Goal: Information Seeking & Learning: Learn about a topic

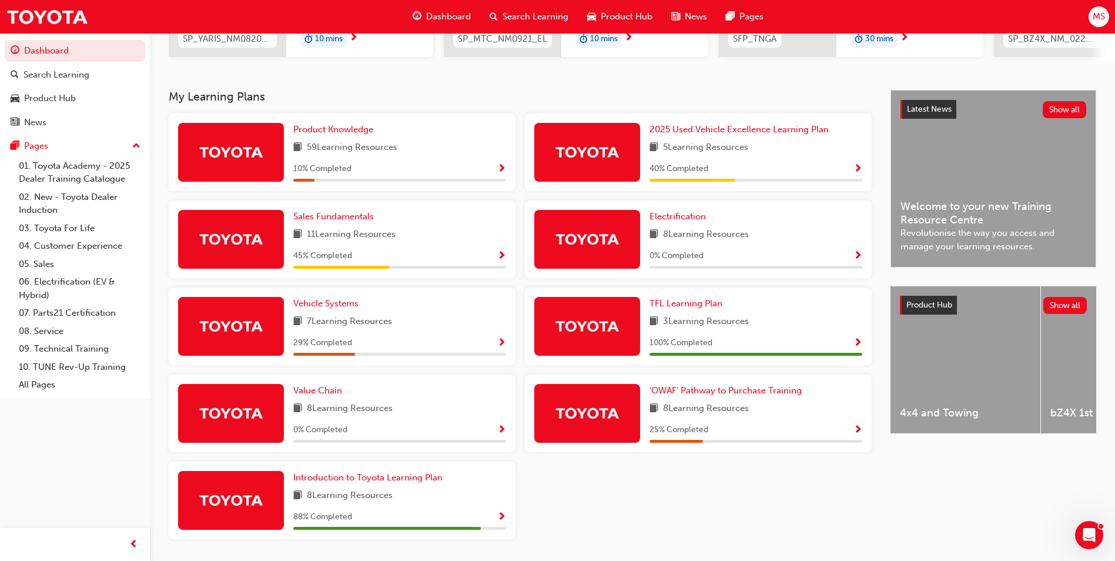
scroll to position [235, 0]
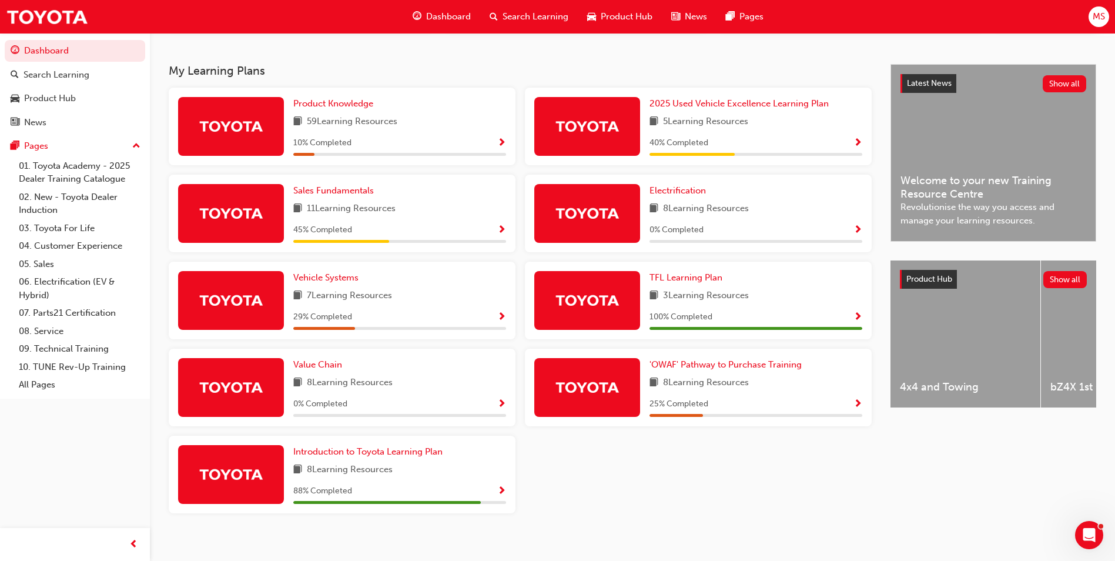
click at [598, 396] on img at bounding box center [587, 387] width 65 height 21
click at [711, 370] on span "'OWAF' Pathway to Purchase Training" at bounding box center [725, 364] width 152 height 11
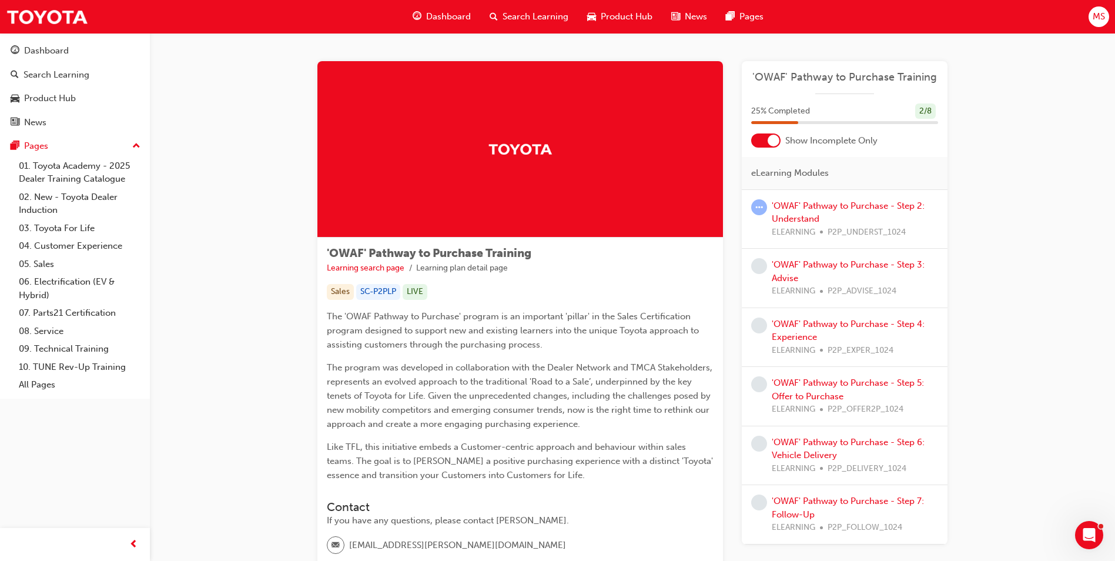
click at [771, 139] on div at bounding box center [774, 141] width 12 height 12
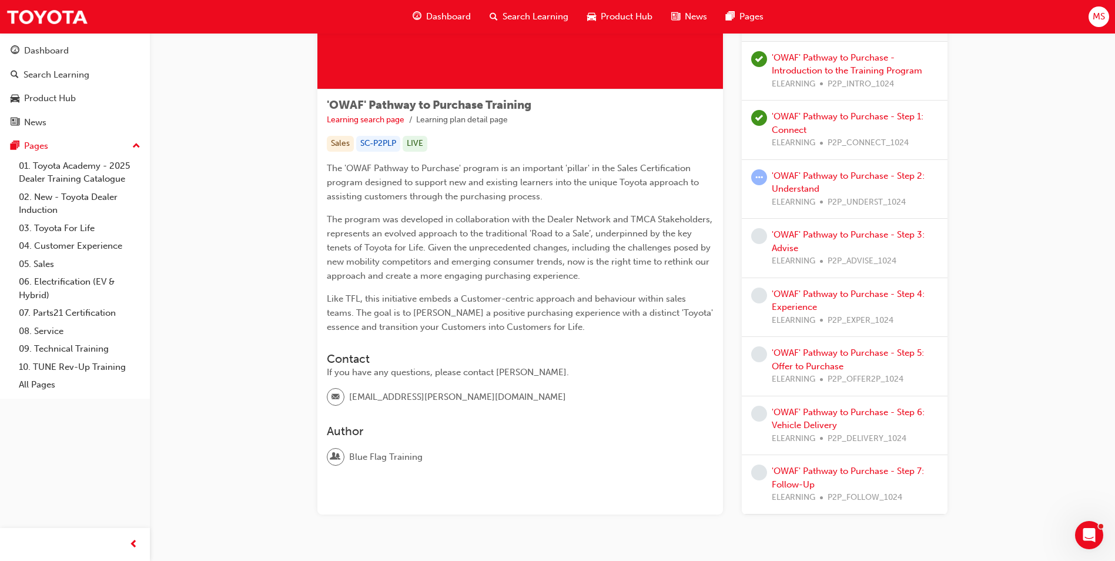
scroll to position [176, 0]
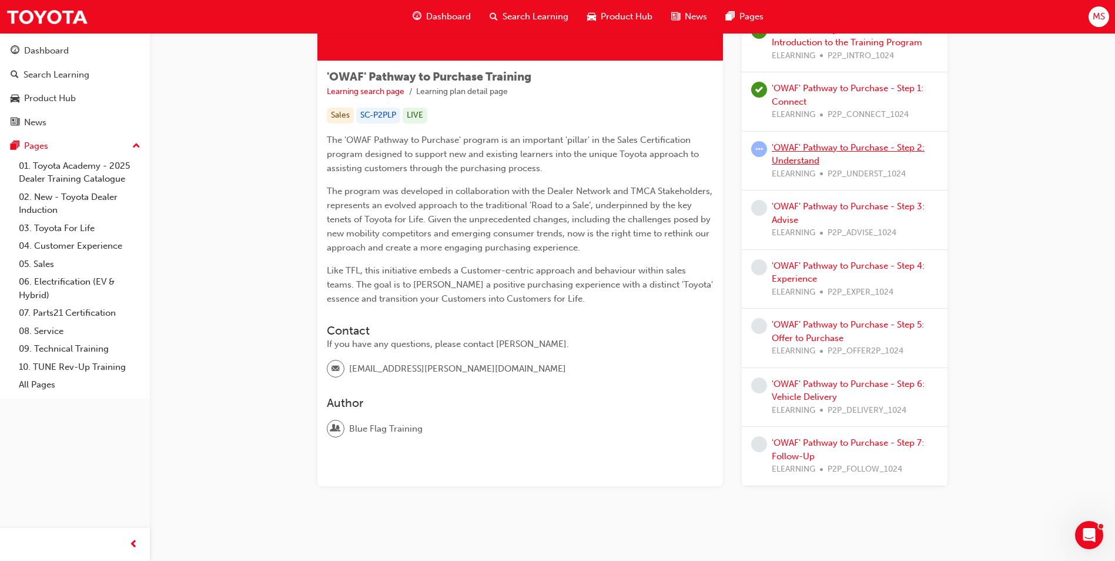
click at [832, 145] on link "'OWAF' Pathway to Purchase - Step 2: Understand" at bounding box center [848, 154] width 153 height 24
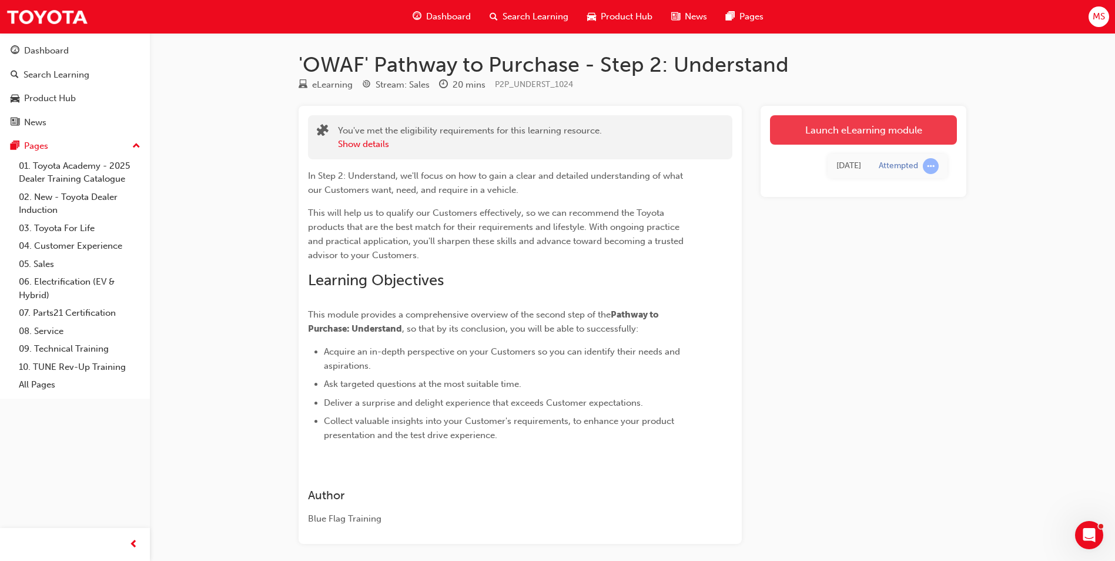
click at [855, 128] on link "Launch eLearning module" at bounding box center [863, 129] width 187 height 29
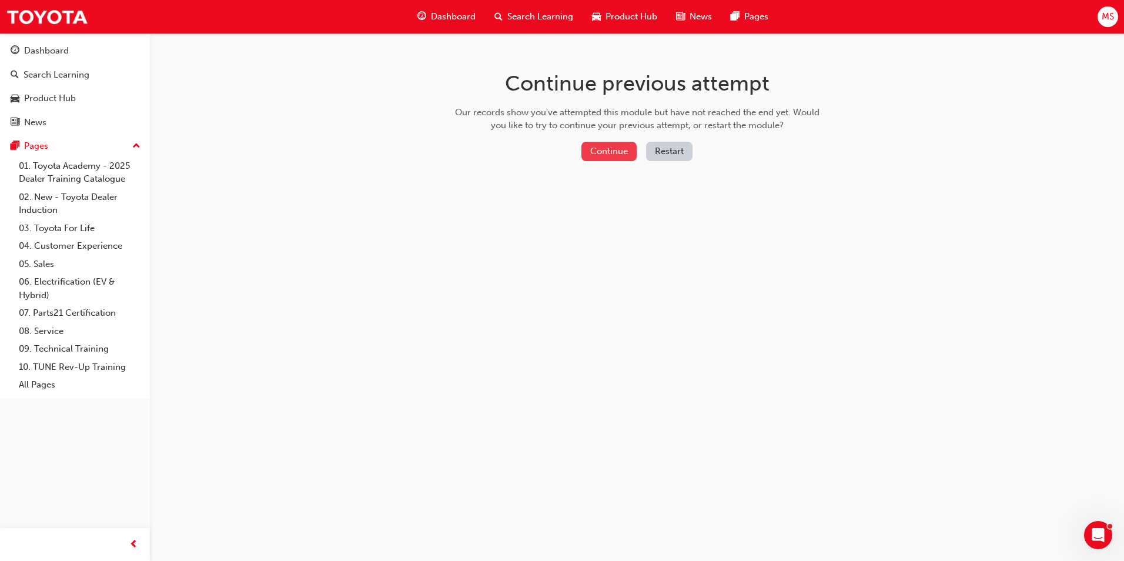
click at [624, 153] on button "Continue" at bounding box center [608, 151] width 55 height 19
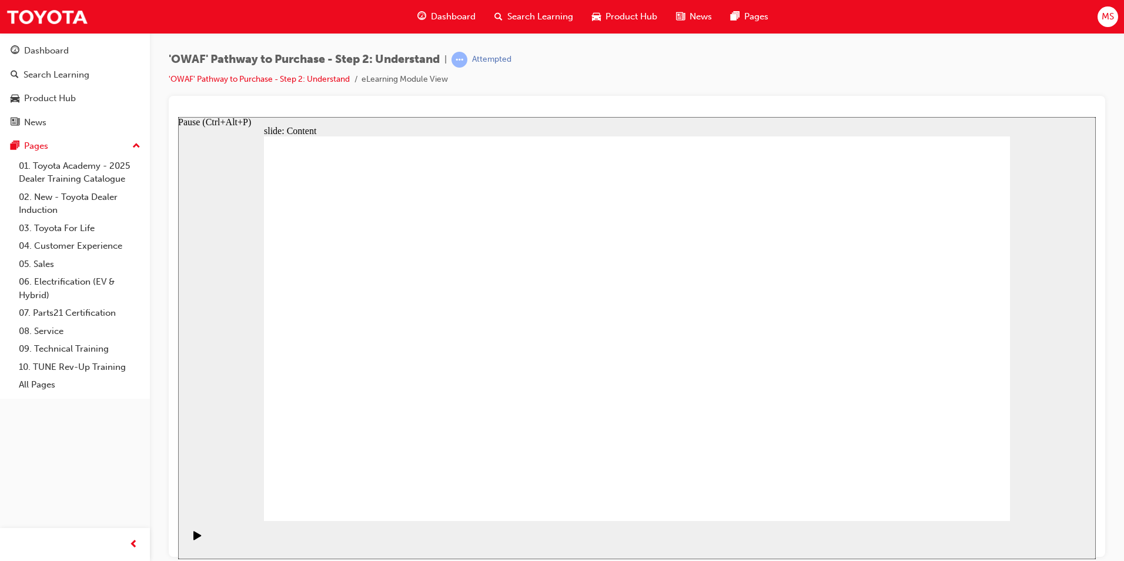
click at [193, 537] on icon "Pause (Ctrl+Alt+P)" at bounding box center [197, 534] width 8 height 9
click at [193, 539] on icon "Pause (Ctrl+Alt+P)" at bounding box center [197, 534] width 8 height 9
click at [198, 538] on div "Pause (Ctrl+Alt+P)" at bounding box center [197, 540] width 20 height 20
